Goal: Information Seeking & Learning: Learn about a topic

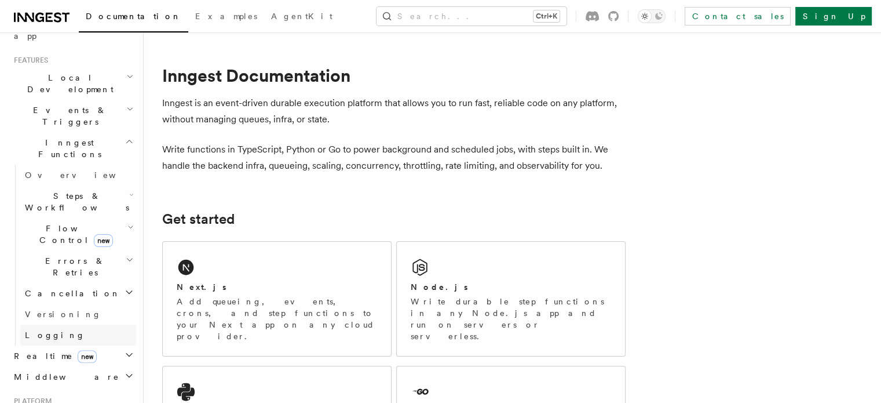
scroll to position [240, 0]
click at [115, 217] on h2 "Flow Control new" at bounding box center [78, 233] width 116 height 32
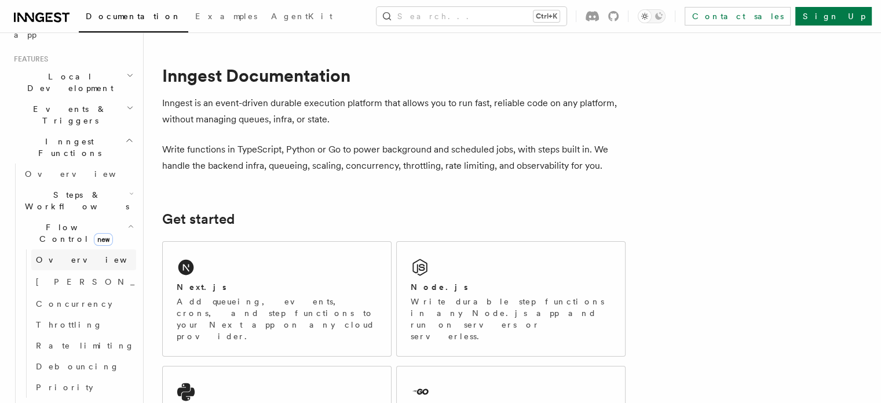
click at [76, 249] on link "Overview" at bounding box center [83, 259] width 105 height 21
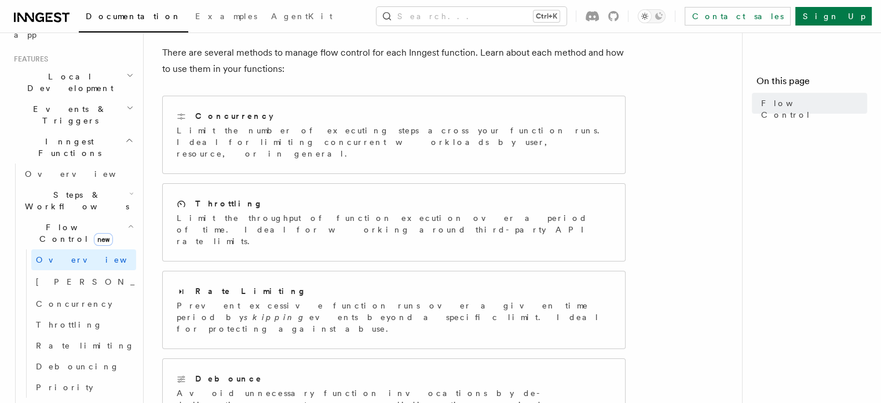
scroll to position [121, 0]
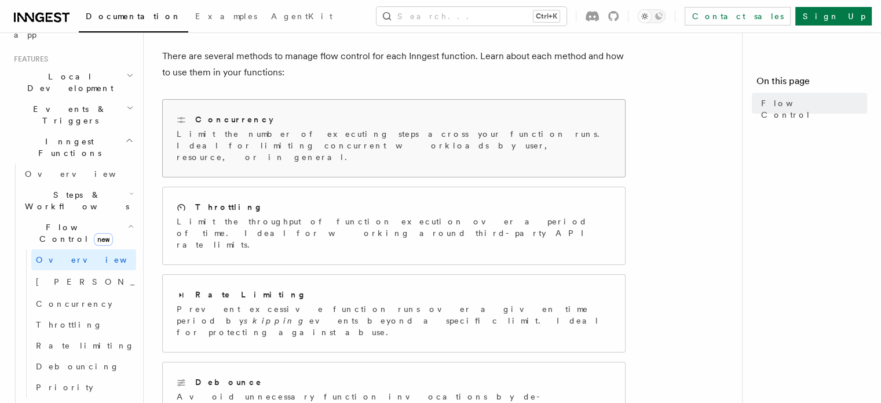
click at [385, 138] on p "Limit the number of executing steps across your function runs. Ideal for limiti…" at bounding box center [394, 145] width 434 height 35
click at [72, 270] on link "Singleton new" at bounding box center [83, 281] width 105 height 23
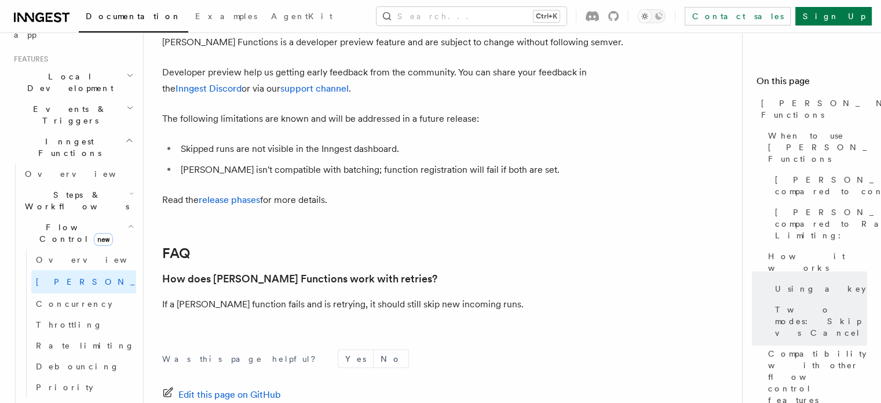
scroll to position [2372, 0]
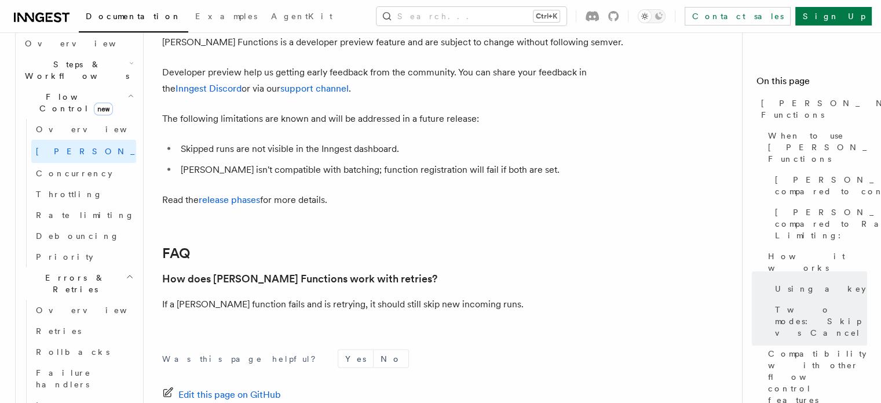
scroll to position [421, 0]
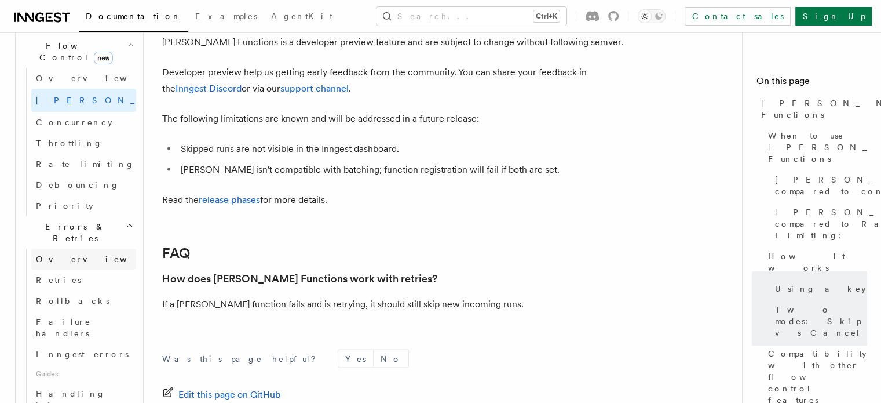
click at [68, 254] on span "Overview" at bounding box center [95, 258] width 119 height 9
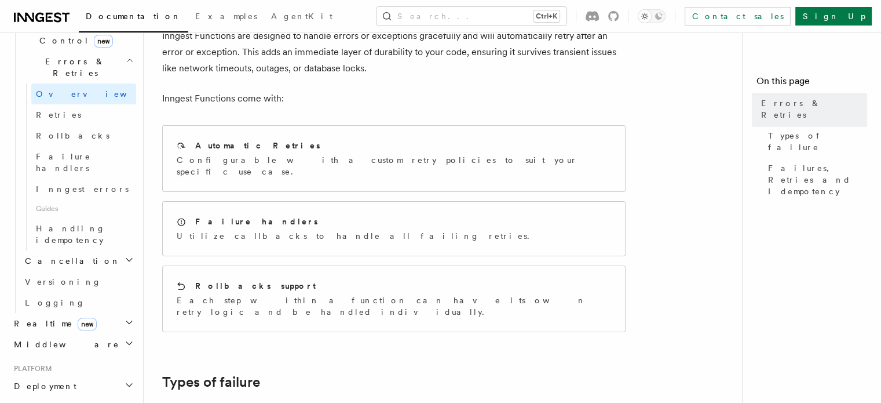
scroll to position [81, 0]
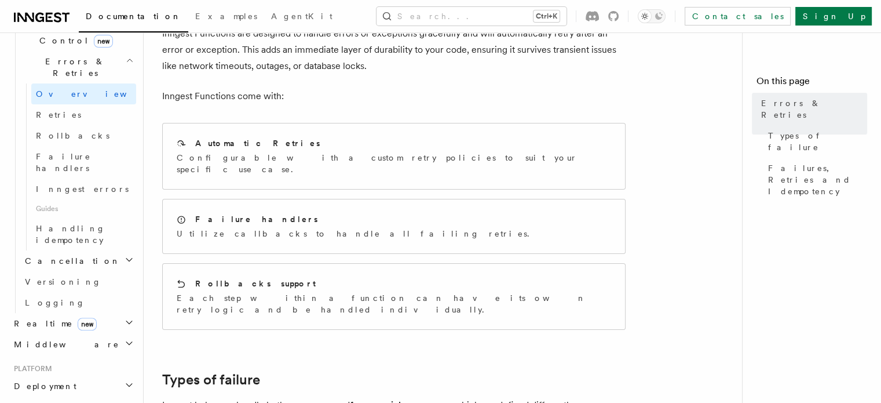
click at [125, 255] on icon "button" at bounding box center [129, 259] width 9 height 9
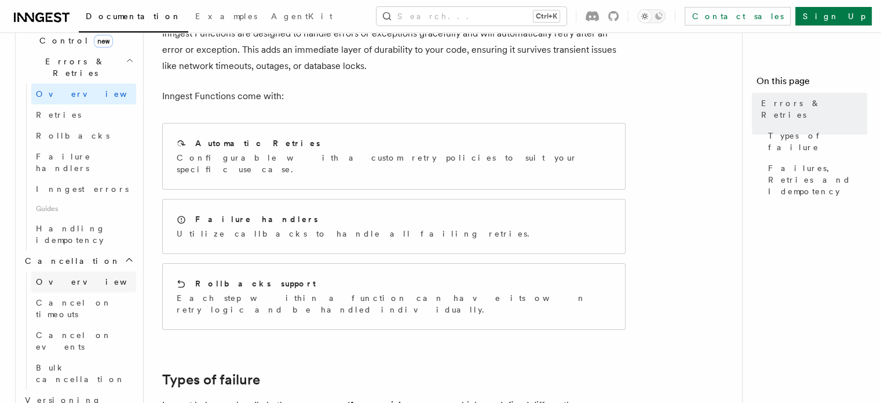
click at [68, 277] on span "Overview" at bounding box center [95, 281] width 119 height 9
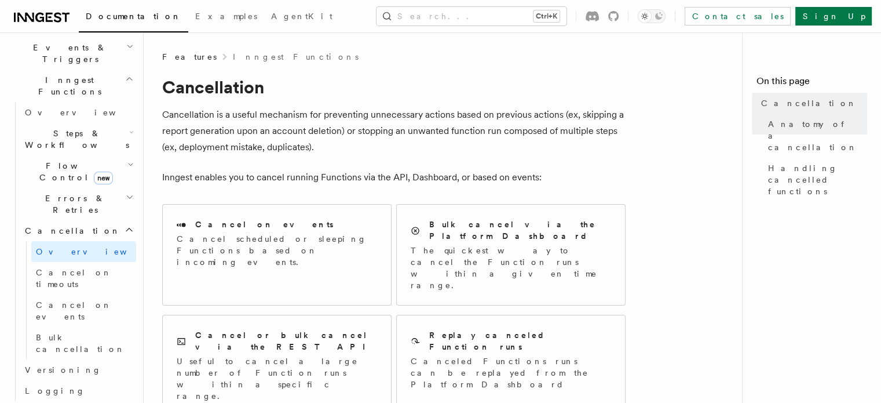
scroll to position [297, 0]
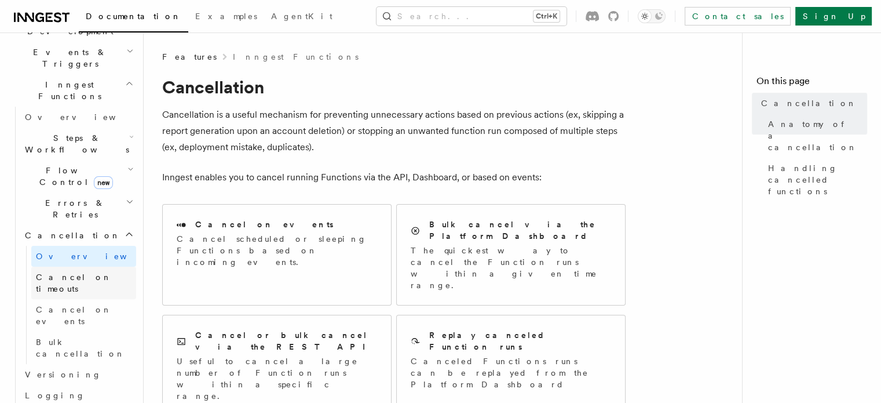
click at [74, 272] on span "Cancel on timeouts" at bounding box center [74, 282] width 76 height 21
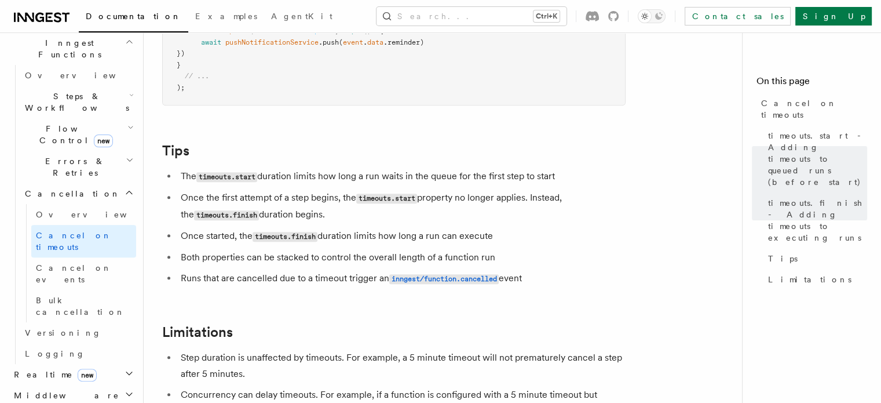
scroll to position [977, 0]
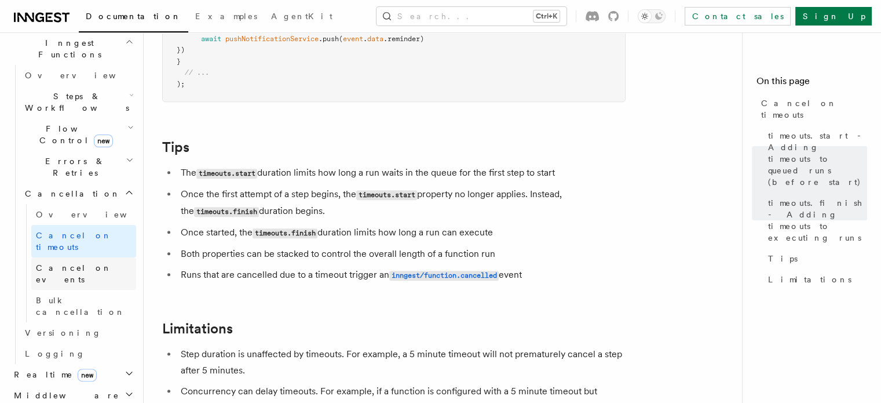
click at [84, 262] on span "Cancel on events" at bounding box center [86, 273] width 100 height 23
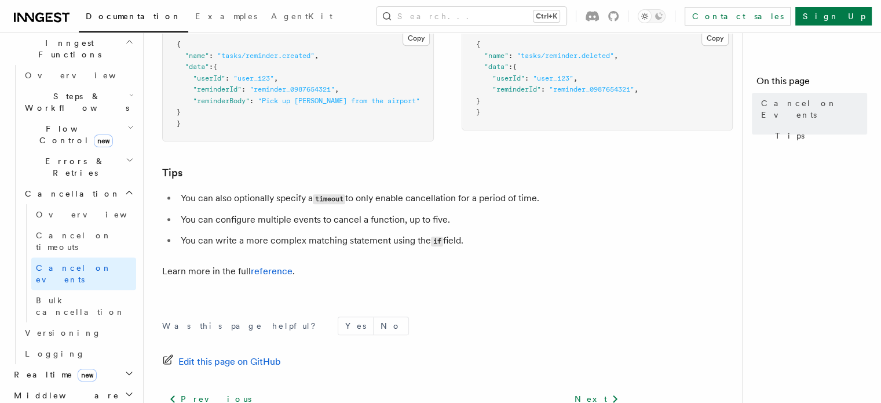
scroll to position [811, 0]
click at [71, 322] on link "Versioning" at bounding box center [78, 332] width 116 height 21
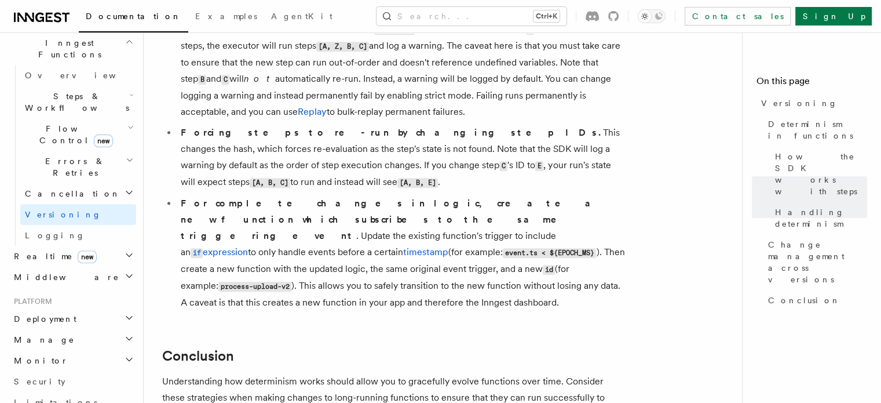
scroll to position [871, 0]
click at [66, 225] on link "Logging" at bounding box center [78, 235] width 116 height 21
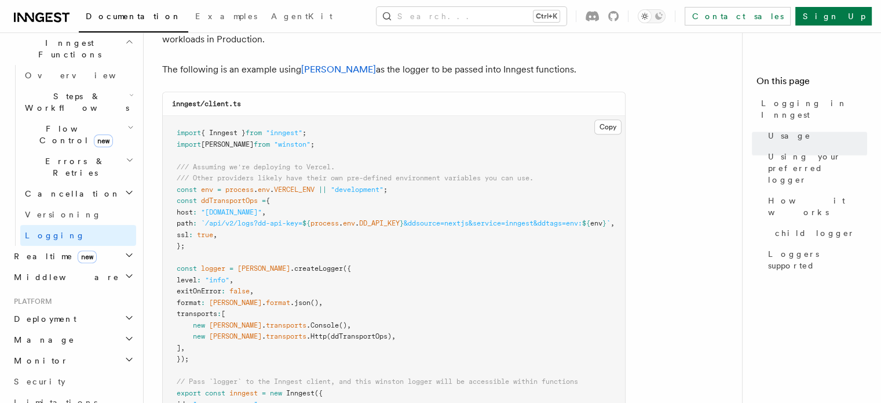
scroll to position [955, 0]
click at [126, 254] on icon "button" at bounding box center [129, 255] width 6 height 3
click at [49, 272] on span "Overview" at bounding box center [84, 276] width 119 height 9
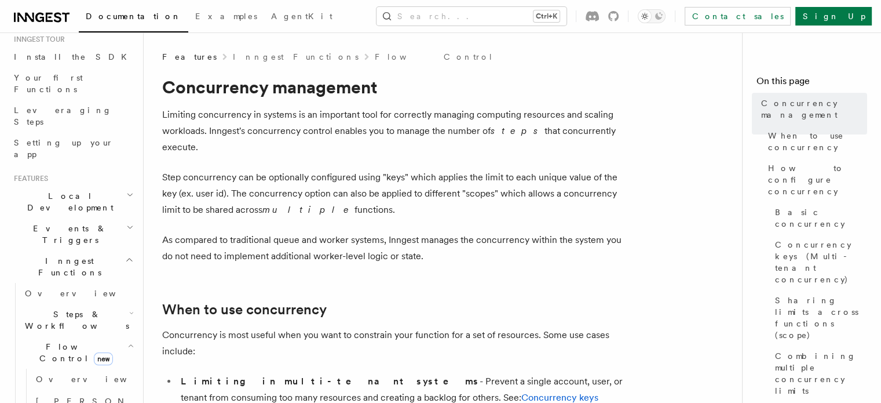
scroll to position [122, 0]
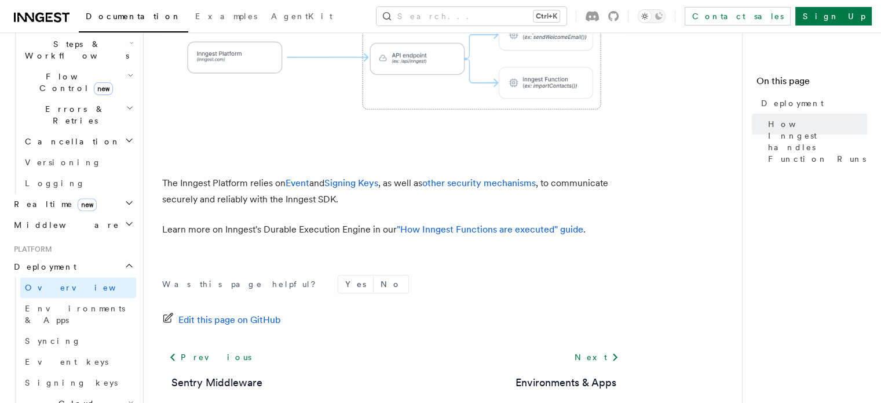
scroll to position [394, 0]
click at [57, 300] on span "Environments & Apps" at bounding box center [75, 310] width 100 height 21
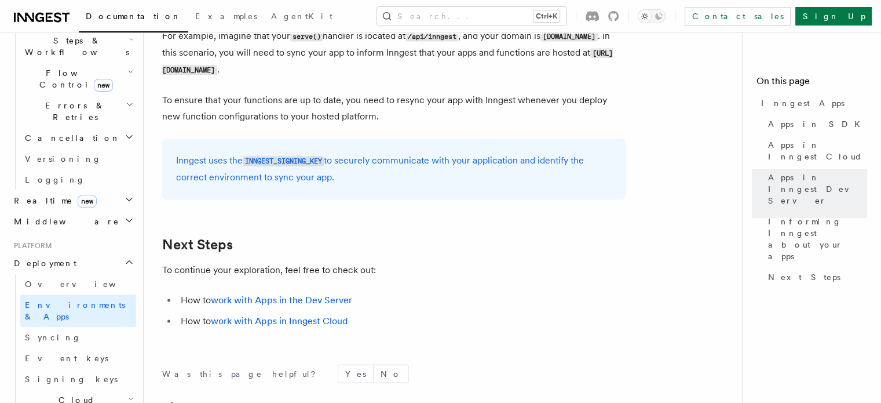
scroll to position [1839, 0]
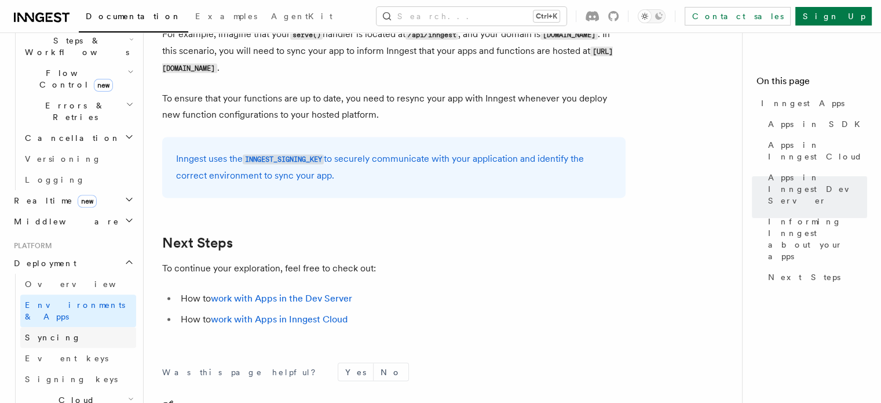
click at [72, 327] on link "Syncing" at bounding box center [78, 337] width 116 height 21
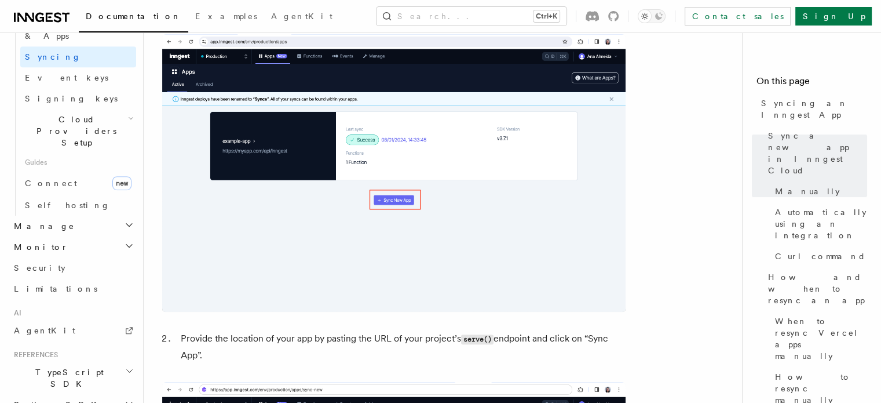
scroll to position [597, 0]
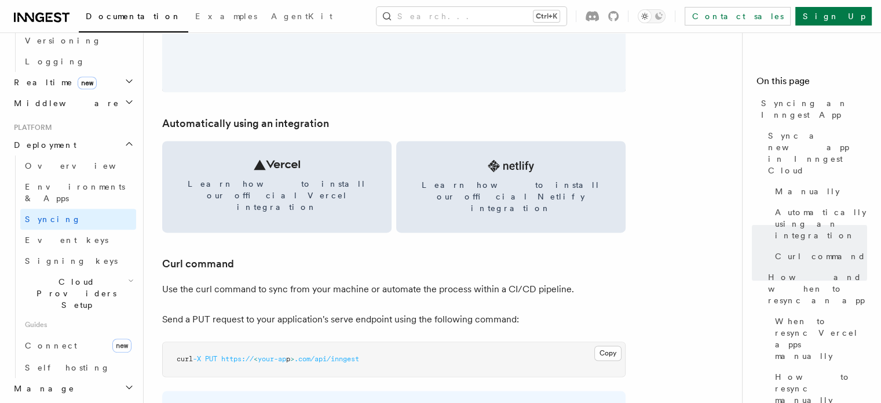
scroll to position [1728, 0]
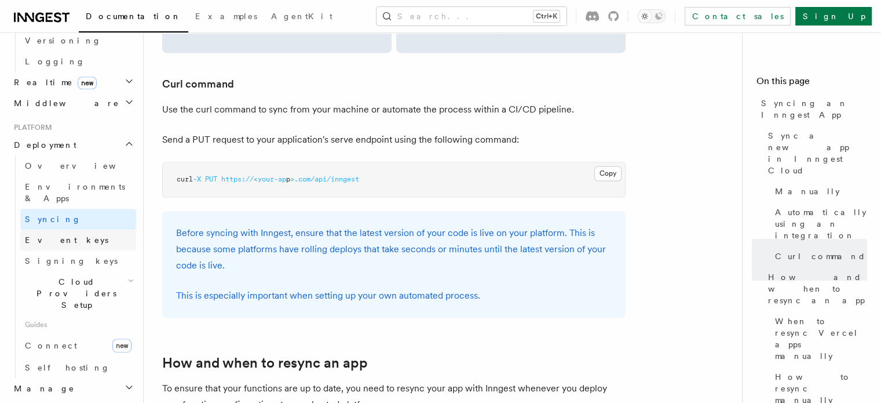
click at [58, 235] on span "Event keys" at bounding box center [66, 239] width 83 height 9
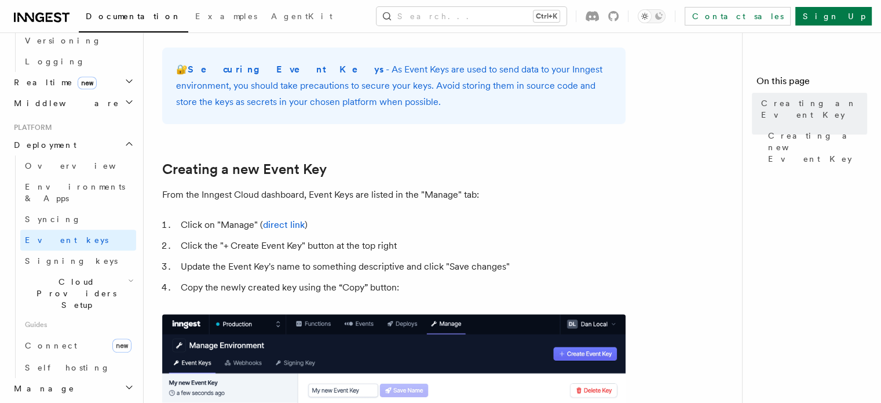
scroll to position [408, 0]
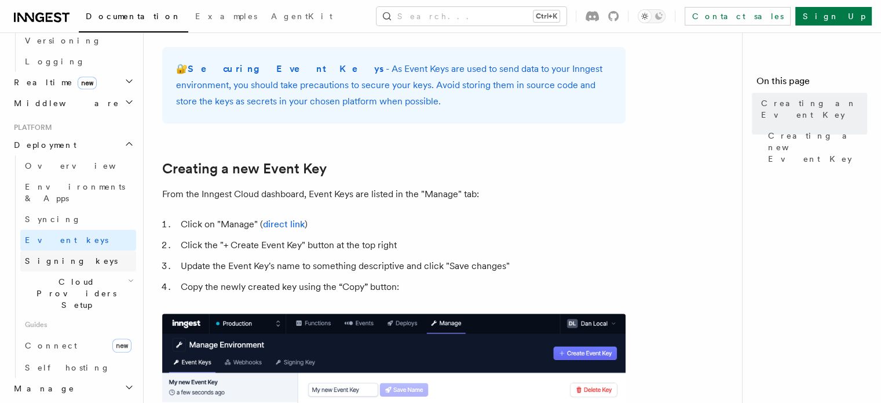
click at [61, 256] on span "Signing keys" at bounding box center [71, 260] width 93 height 9
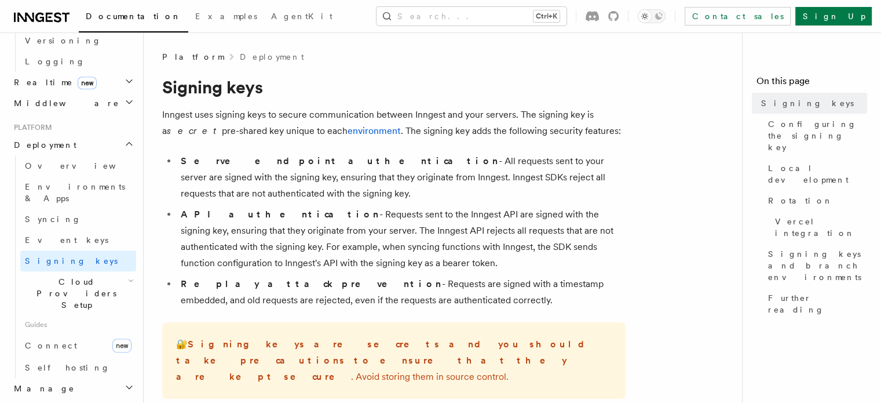
click at [70, 276] on span "Cloud Providers Setup" at bounding box center [74, 293] width 108 height 35
click at [47, 395] on span "Vercel" at bounding box center [56, 399] width 40 height 9
click at [50, 395] on span "Vercel" at bounding box center [56, 399] width 40 height 9
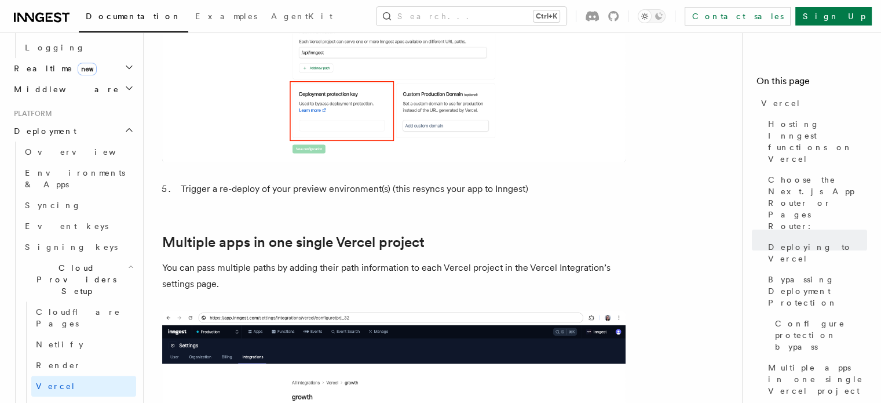
scroll to position [527, 0]
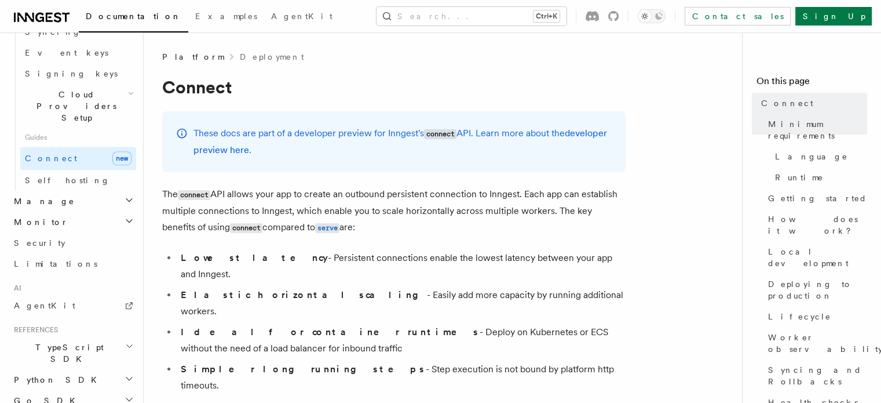
scroll to position [711, 0]
